Goal: Check status: Check status

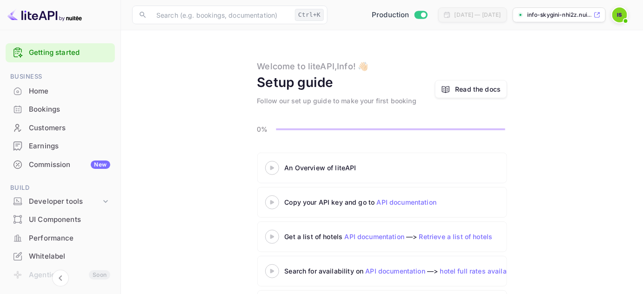
scroll to position [42, 0]
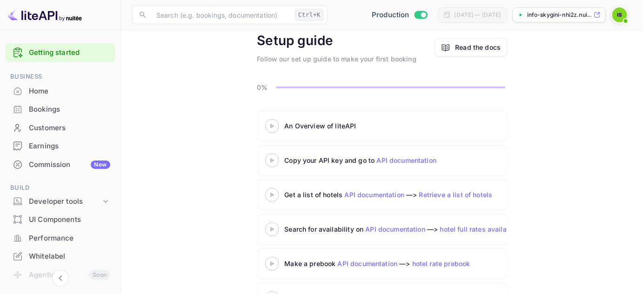
click at [54, 90] on div "Home" at bounding box center [69, 91] width 81 height 11
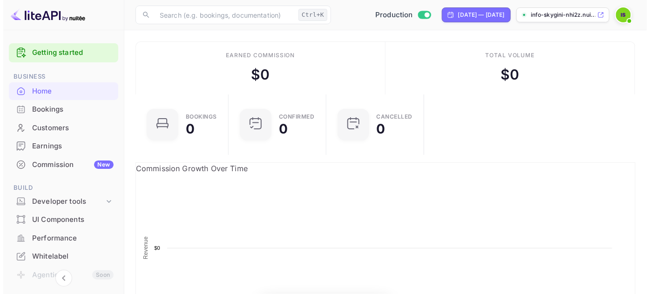
scroll to position [145, 155]
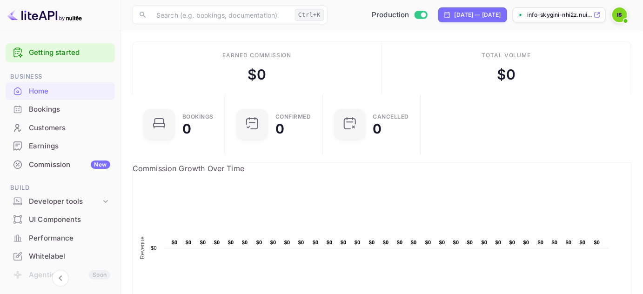
click at [53, 110] on div "Bookings" at bounding box center [69, 109] width 81 height 11
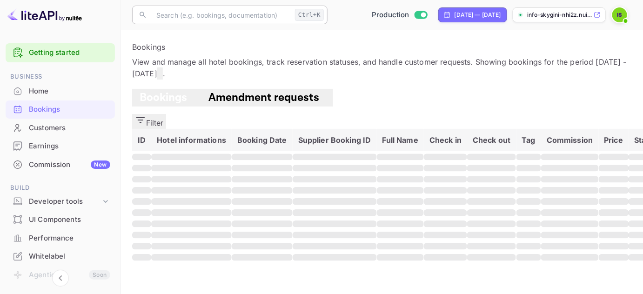
click at [222, 12] on input "text" at bounding box center [221, 15] width 141 height 19
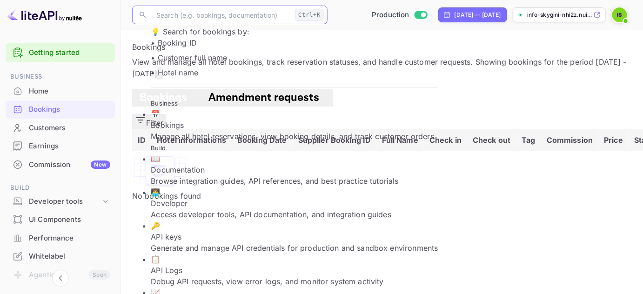
click at [166, 116] on button "Filter" at bounding box center [149, 121] width 34 height 15
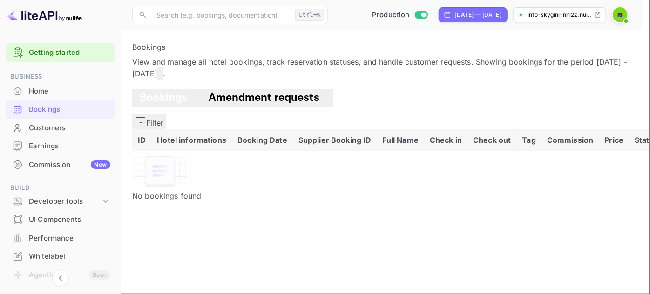
paste input "[PERSON_NAME]"
paste input "8341884"
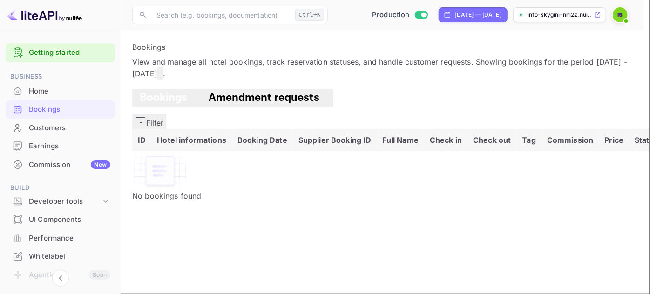
paste input "text"
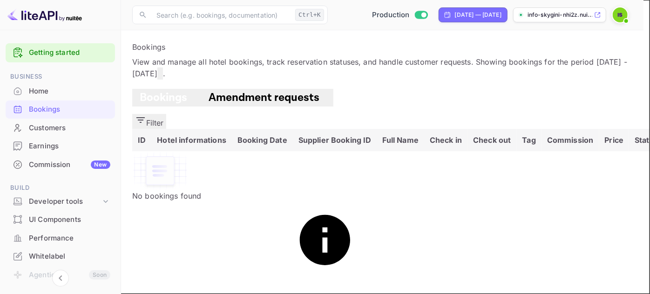
type input "\"
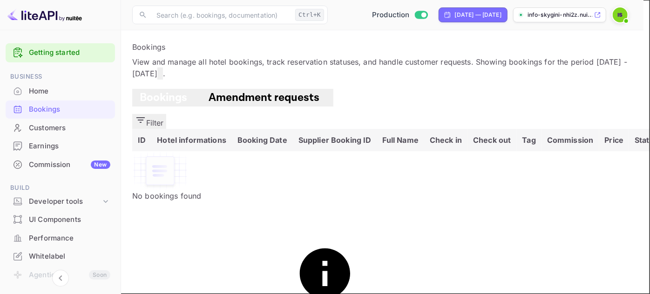
paste input "8341884"
type input "8341884"
